Goal: Task Accomplishment & Management: Use online tool/utility

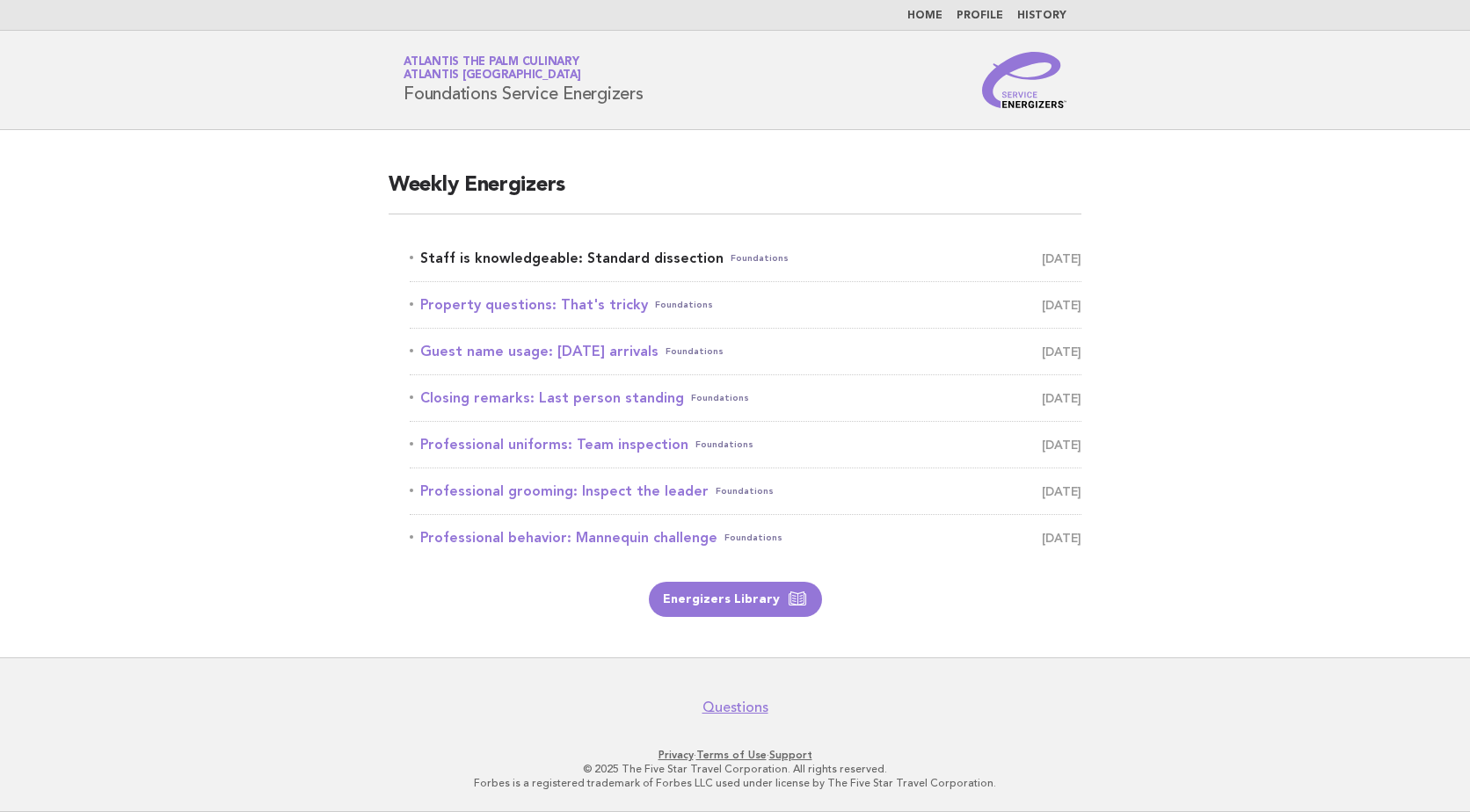
click at [557, 258] on link "Staff is knowledgeable: Standard dissection Foundations [DATE]" at bounding box center [745, 258] width 672 height 25
click at [626, 253] on link "Staff is knowledgeable: Standard dissection Foundations [DATE]" at bounding box center [745, 258] width 672 height 25
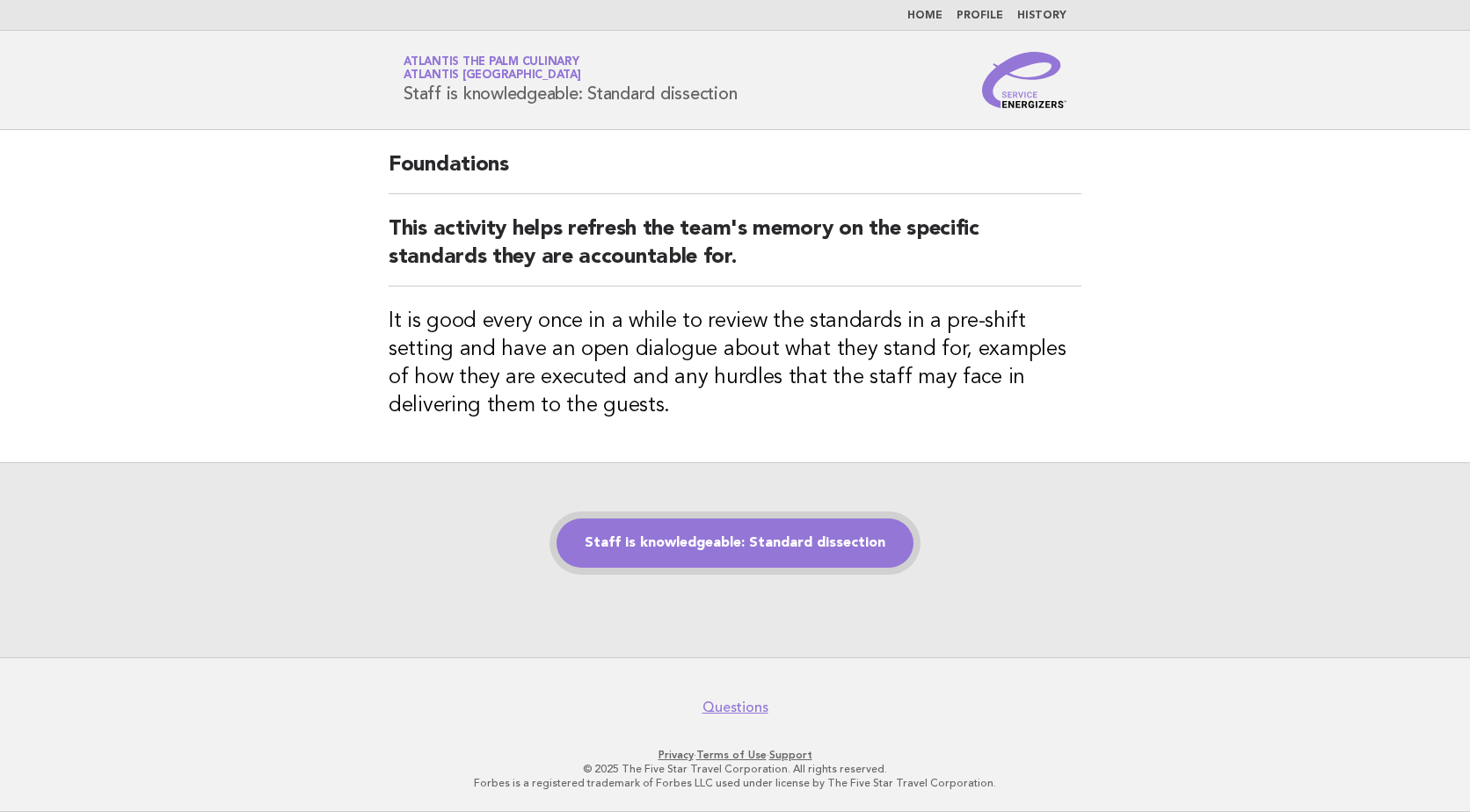
click at [807, 543] on link "Staff is knowledgeable: Standard dissection" at bounding box center [735, 543] width 357 height 49
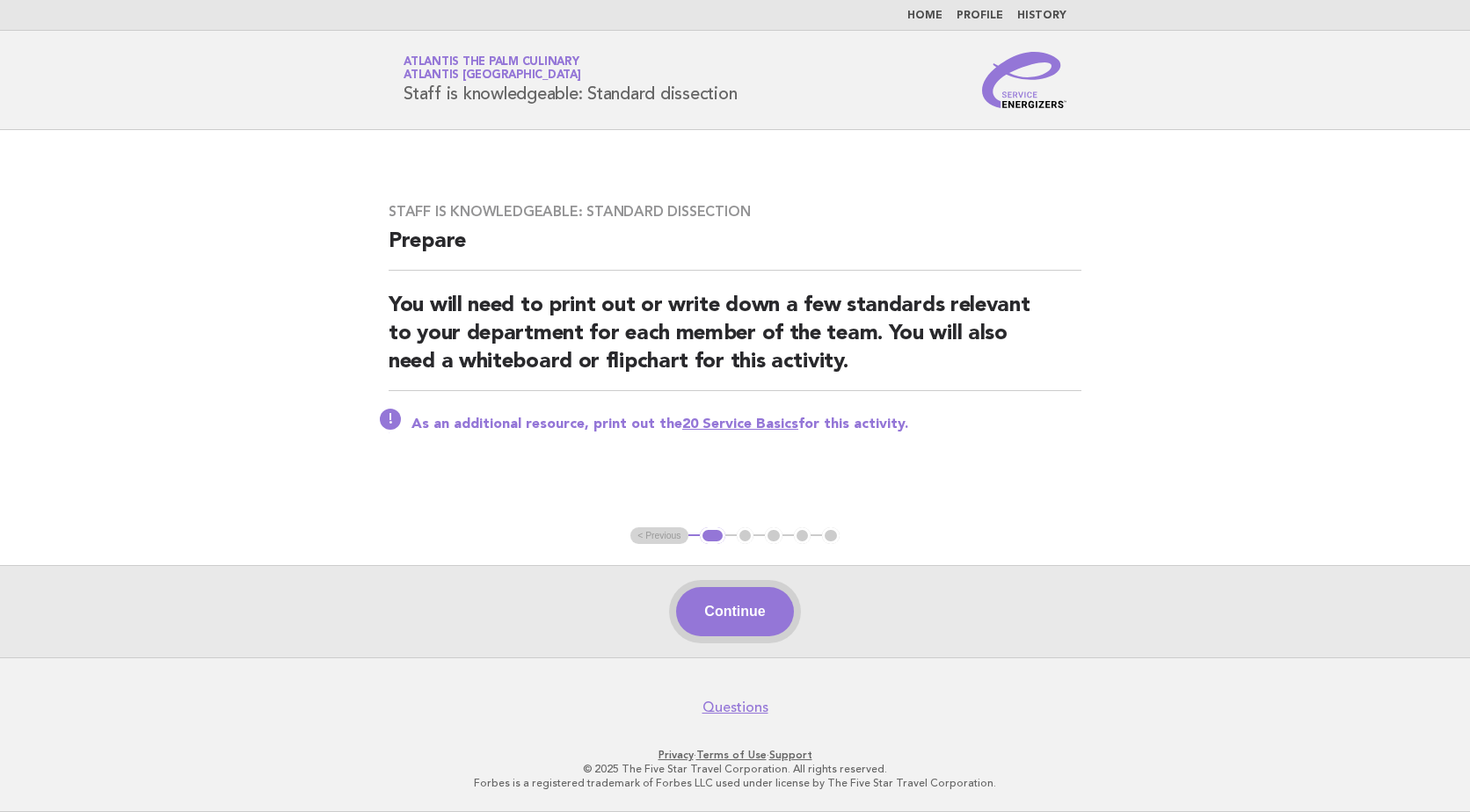
click at [735, 603] on button "Continue" at bounding box center [734, 611] width 117 height 49
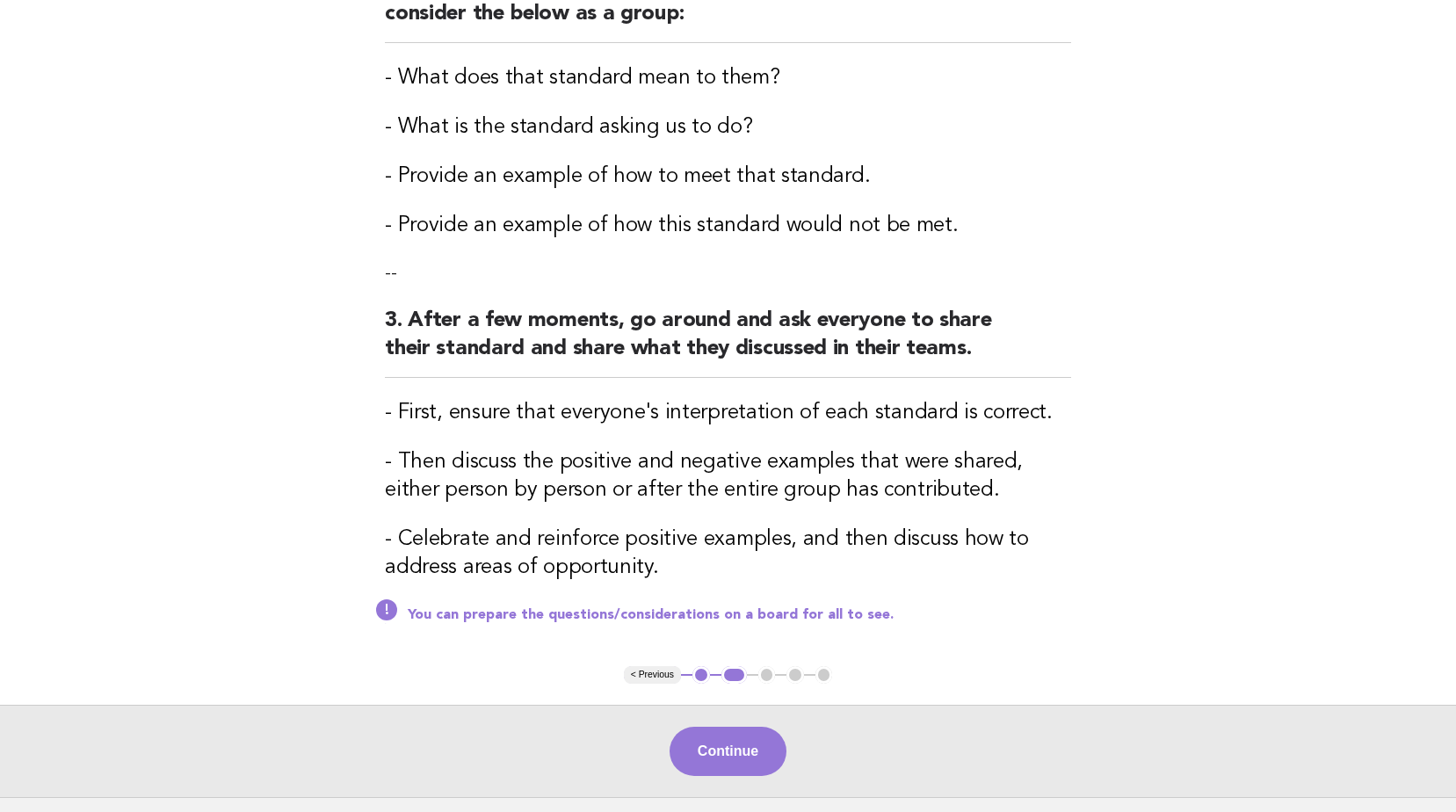
scroll to position [527, 0]
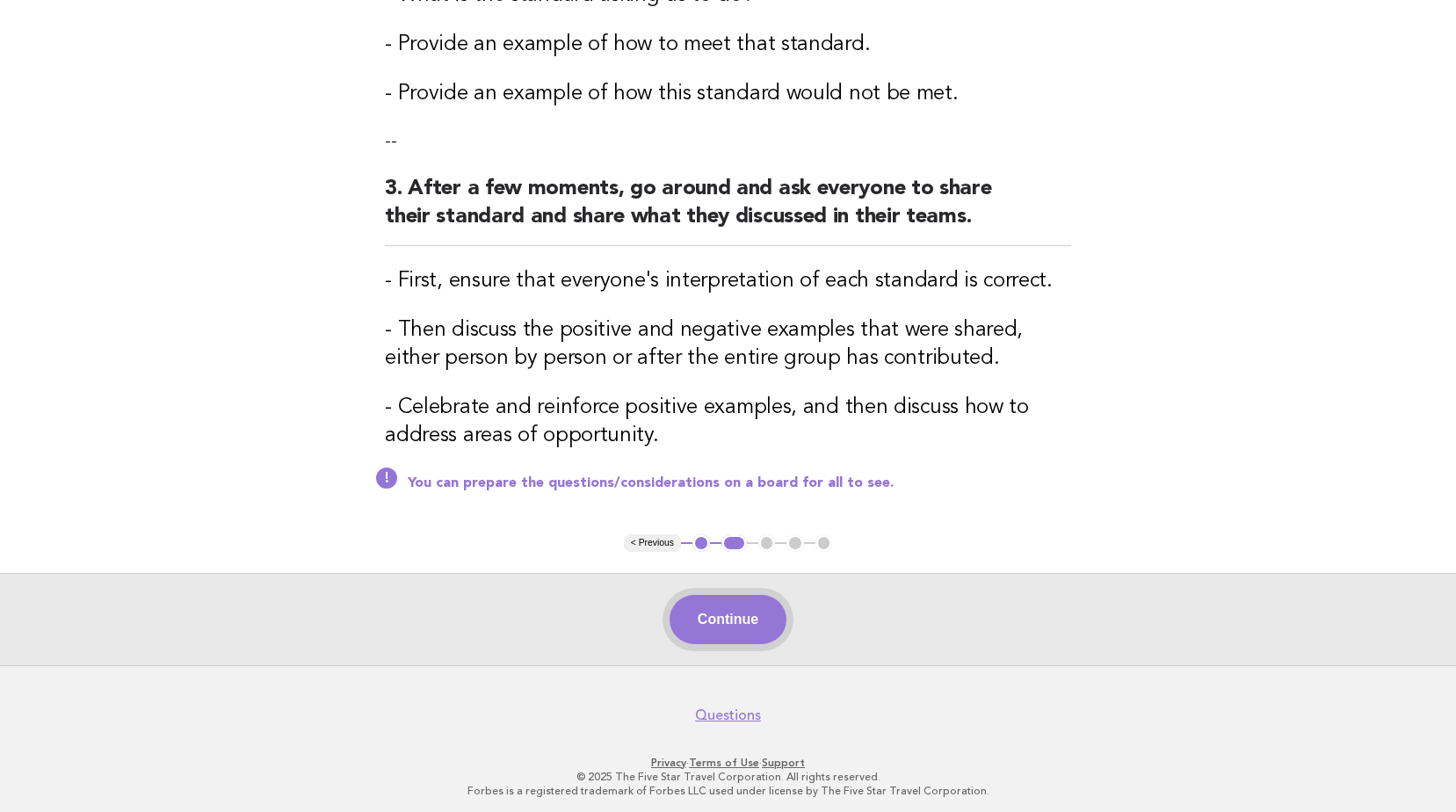
click at [731, 614] on button "Continue" at bounding box center [728, 619] width 117 height 49
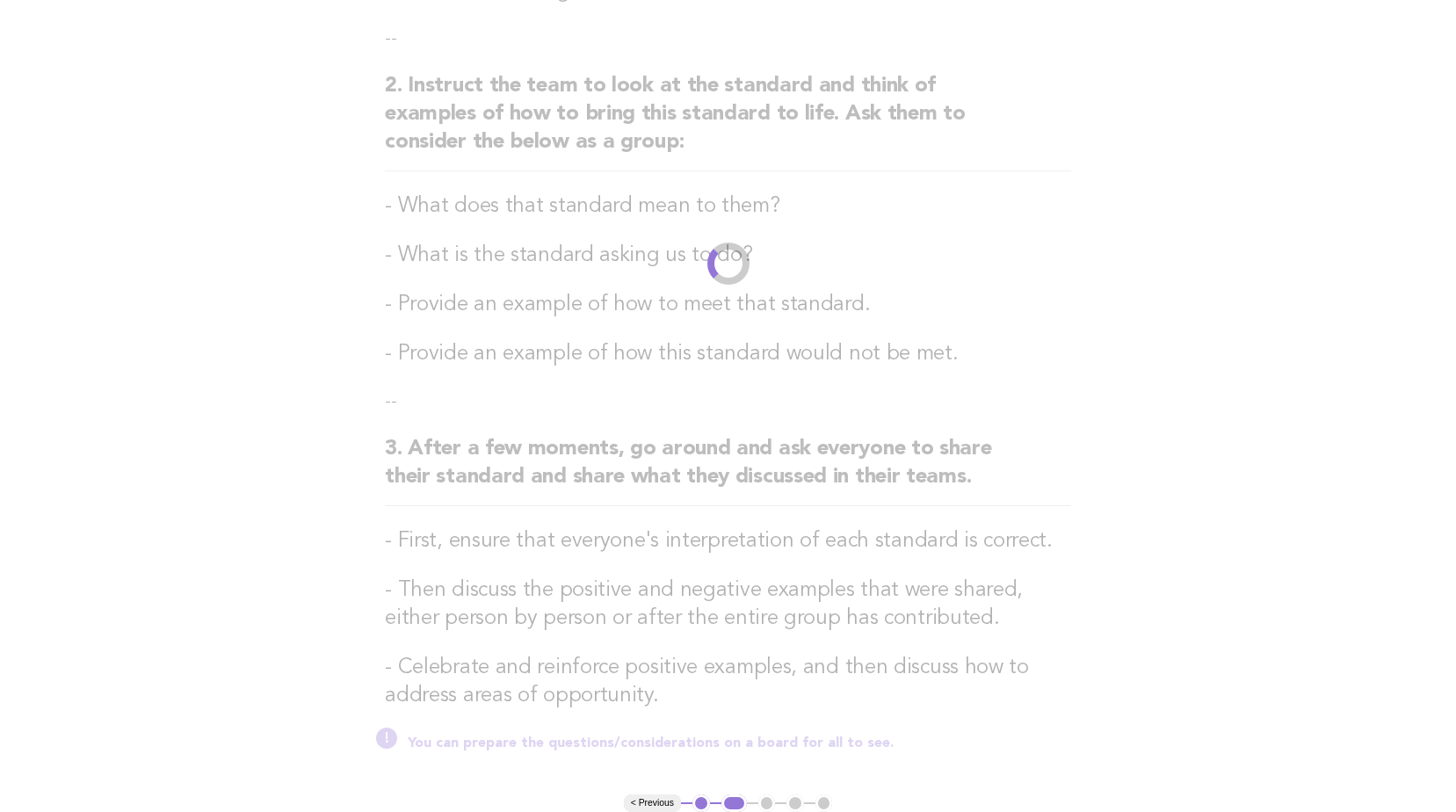
scroll to position [0, 0]
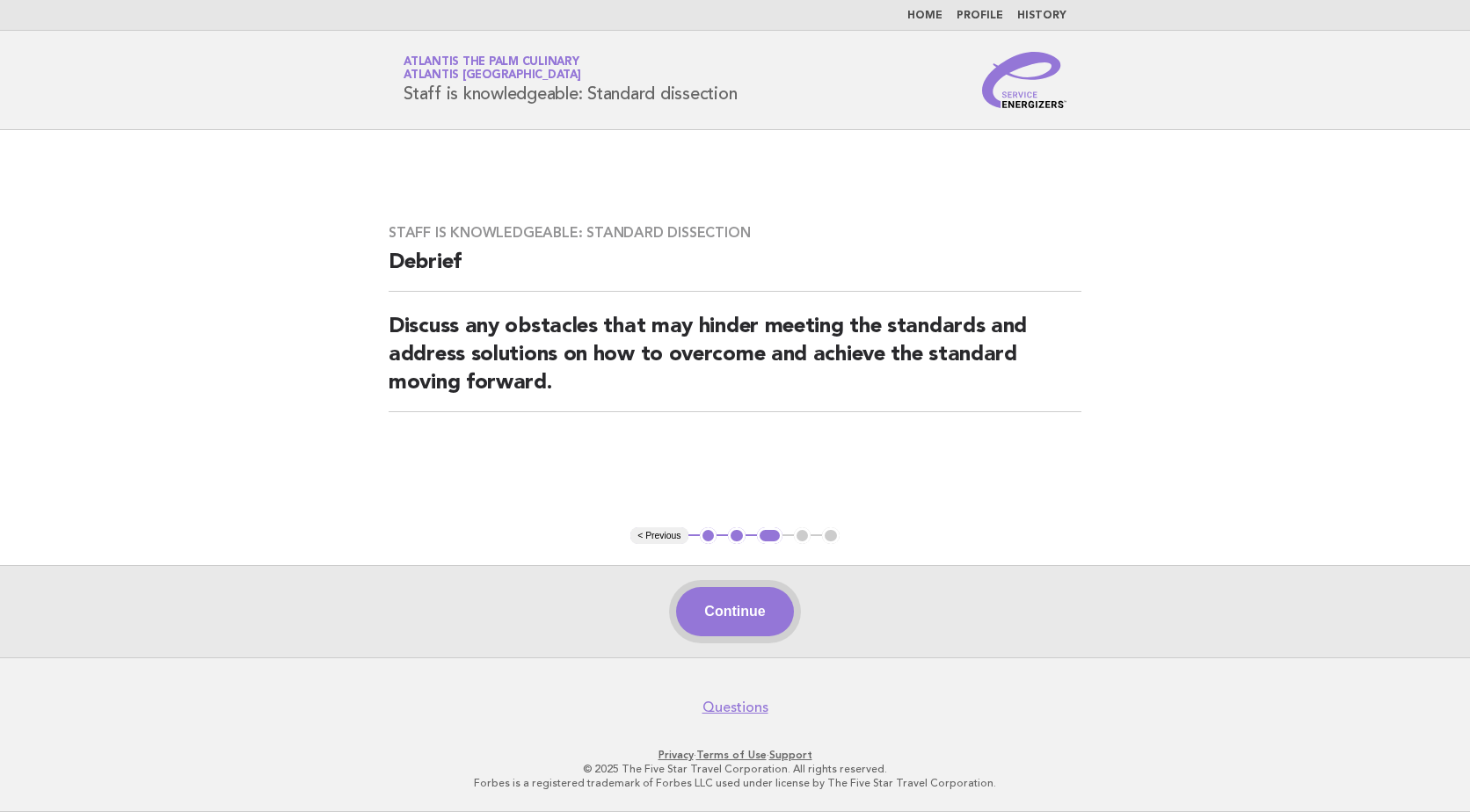
click at [747, 609] on button "Continue" at bounding box center [734, 611] width 117 height 49
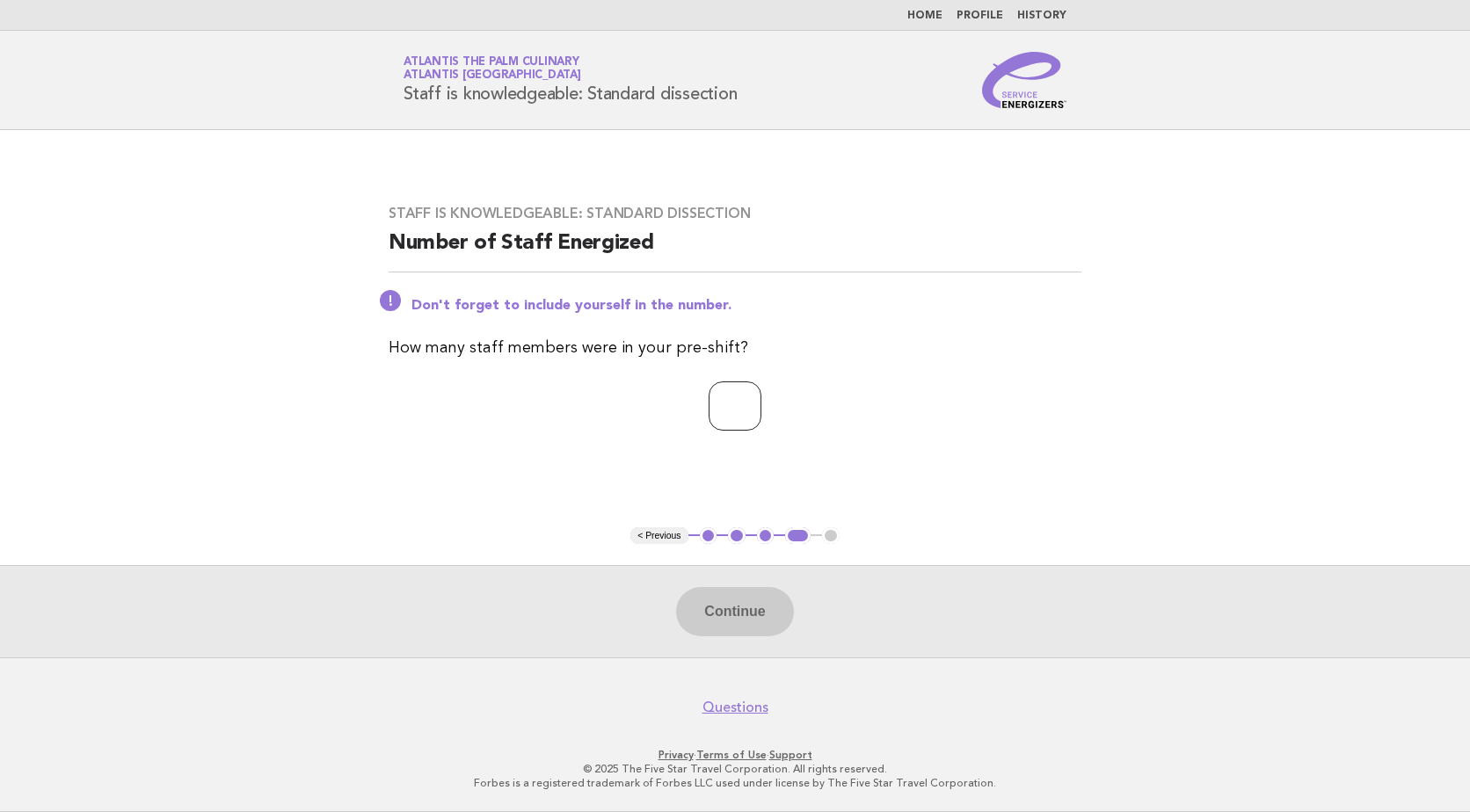
click at [761, 412] on input "number" at bounding box center [735, 405] width 53 height 49
type input "**"
click at [724, 592] on button "Continue" at bounding box center [734, 611] width 117 height 49
